Goal: Task Accomplishment & Management: Use online tool/utility

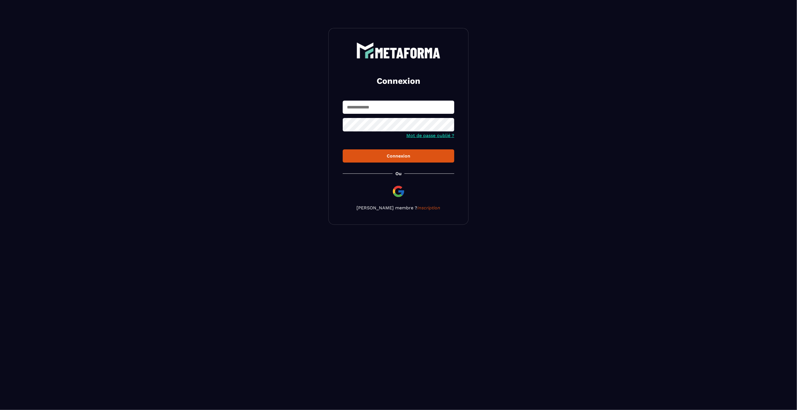
click at [372, 113] on input "text" at bounding box center [398, 107] width 111 height 13
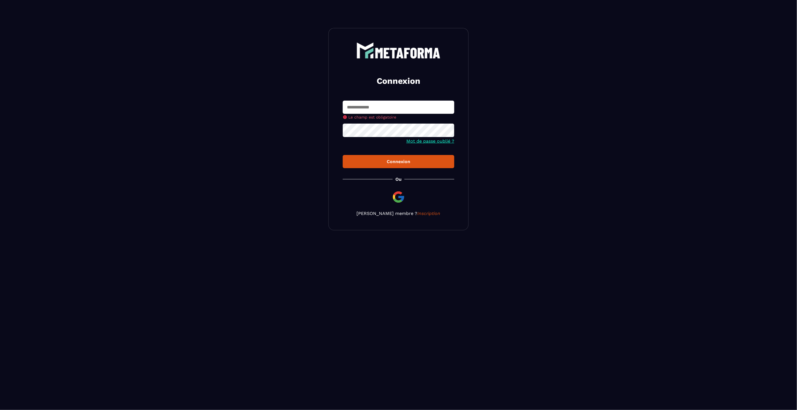
drag, startPoint x: 373, startPoint y: 117, endPoint x: 365, endPoint y: 110, distance: 9.9
click at [373, 117] on span "Le champ est obligatoire" at bounding box center [372, 117] width 48 height 4
click at [365, 110] on input "text" at bounding box center [398, 107] width 111 height 13
paste input "**********"
click at [384, 107] on input "**********" at bounding box center [398, 107] width 111 height 13
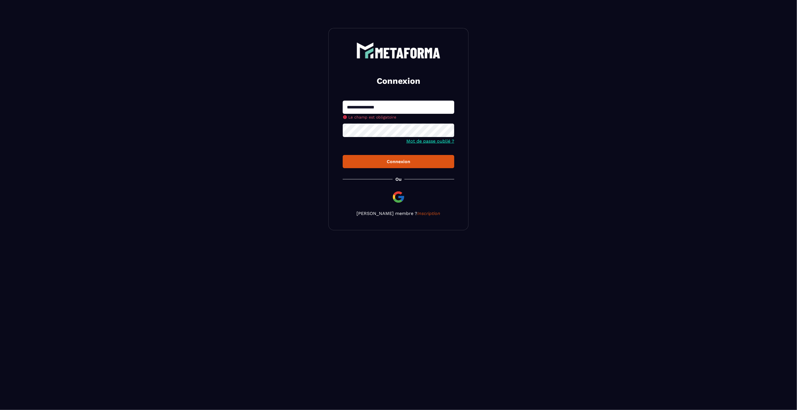
type input "**********"
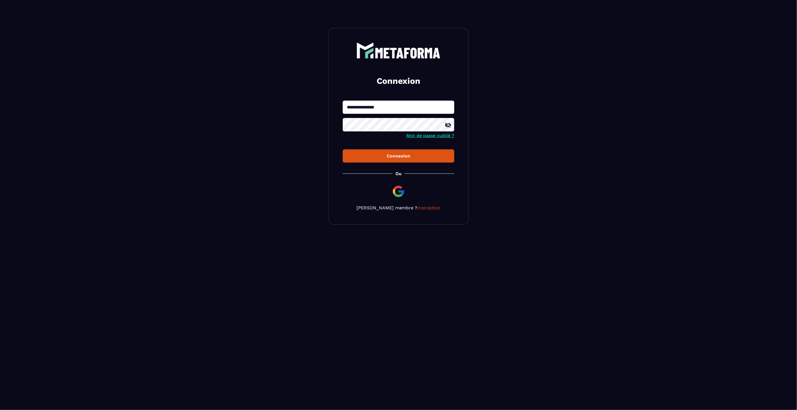
click at [394, 158] on button "Connexion" at bounding box center [398, 155] width 111 height 13
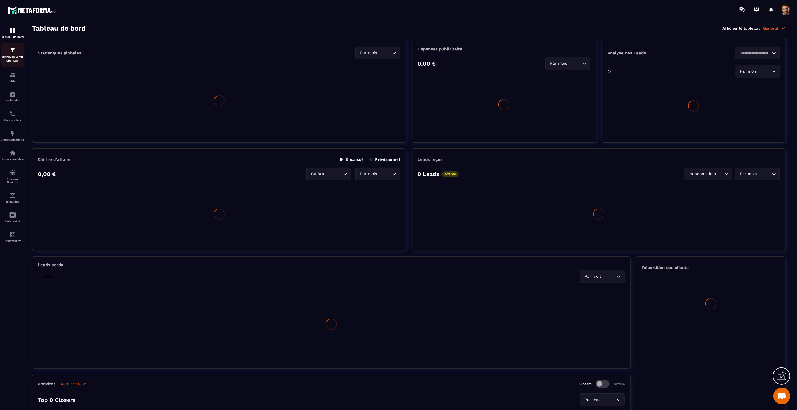
click at [0, 57] on div at bounding box center [12, 217] width 25 height 397
click at [4, 58] on p "Tunnel de vente Site web" at bounding box center [12, 59] width 22 height 8
click at [10, 56] on p "Tunnel de vente Site web" at bounding box center [12, 59] width 22 height 8
click at [11, 56] on p "Tunnel de vente Site web" at bounding box center [12, 59] width 22 height 8
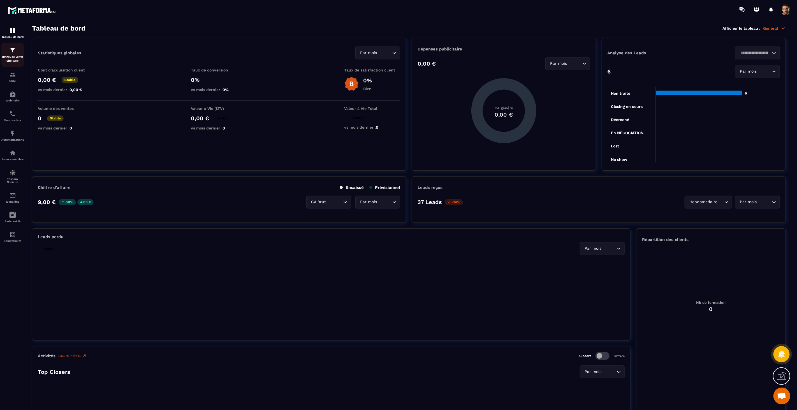
click at [11, 56] on p "Tunnel de vente Site web" at bounding box center [12, 59] width 22 height 8
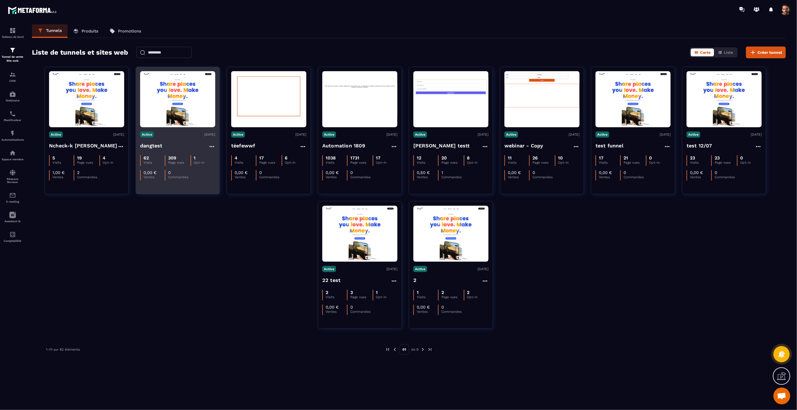
click at [166, 80] on img at bounding box center [177, 99] width 75 height 53
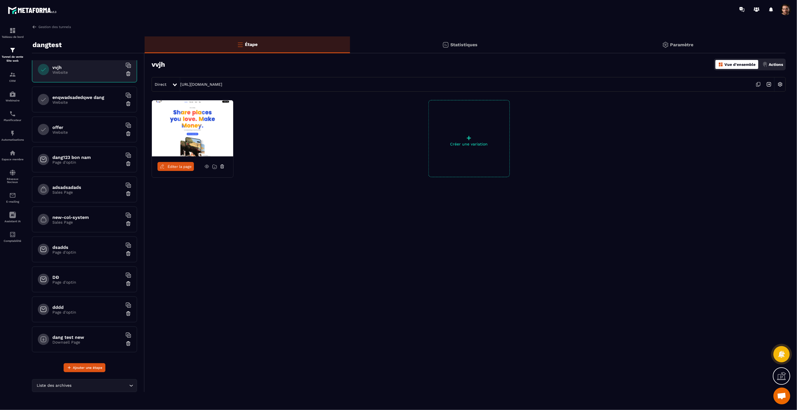
scroll to position [4, 0]
click at [97, 338] on h6 "dang test new" at bounding box center [87, 336] width 70 height 5
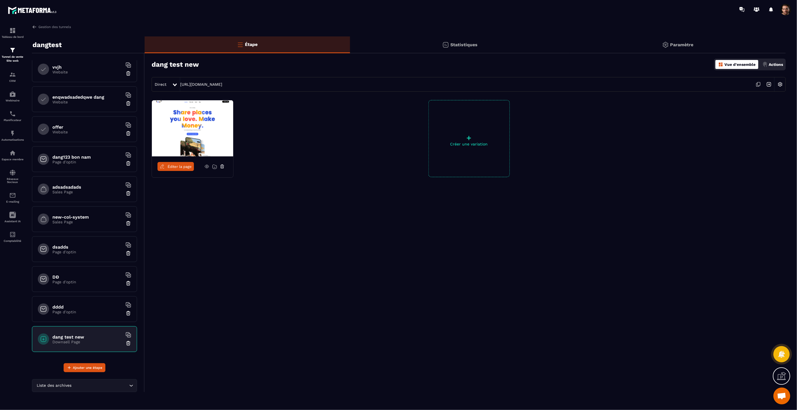
click at [182, 163] on link "Éditer la page" at bounding box center [175, 166] width 36 height 9
